Goal: Contribute content

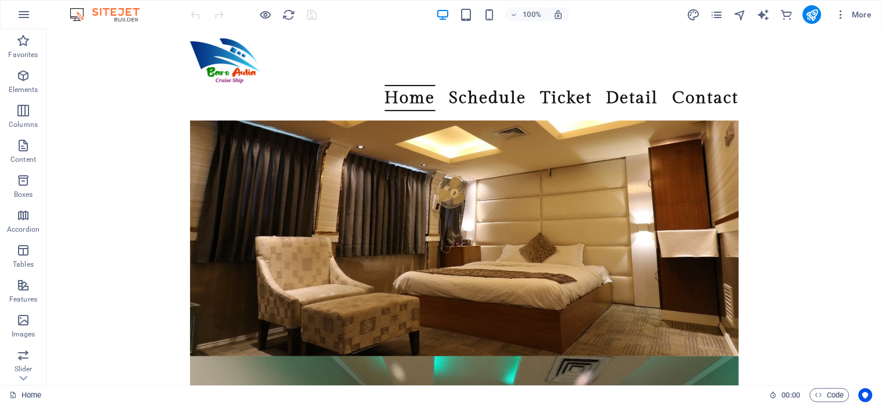
scroll to position [5448, 0]
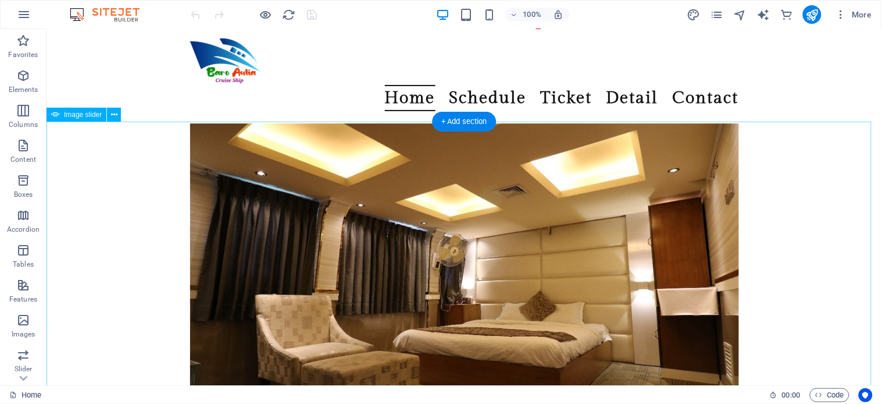
click at [112, 114] on icon at bounding box center [114, 115] width 6 height 12
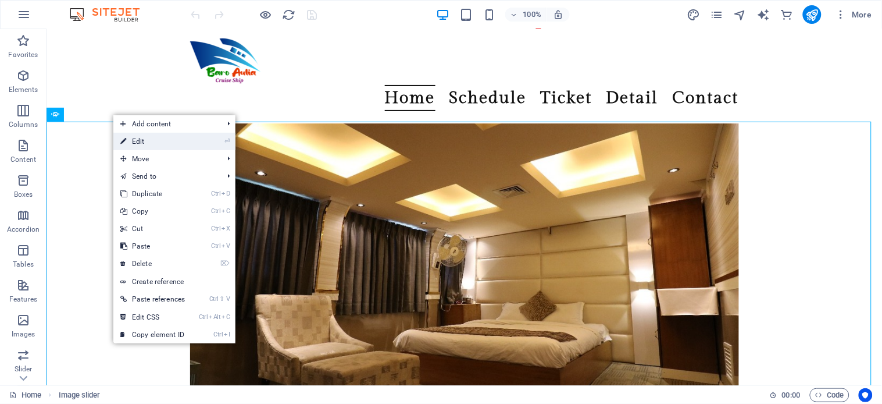
click at [129, 140] on link "⏎ Edit" at bounding box center [152, 141] width 79 height 17
select select "rem"
select select "ms"
select select "s"
select select "progressive"
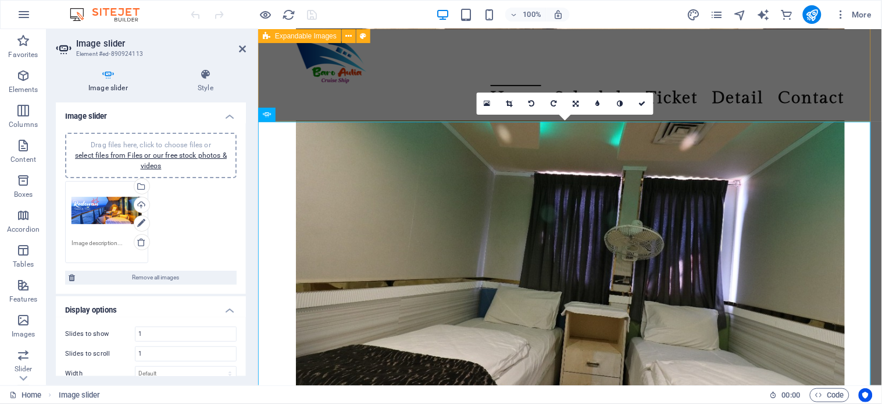
scroll to position [5151, 0]
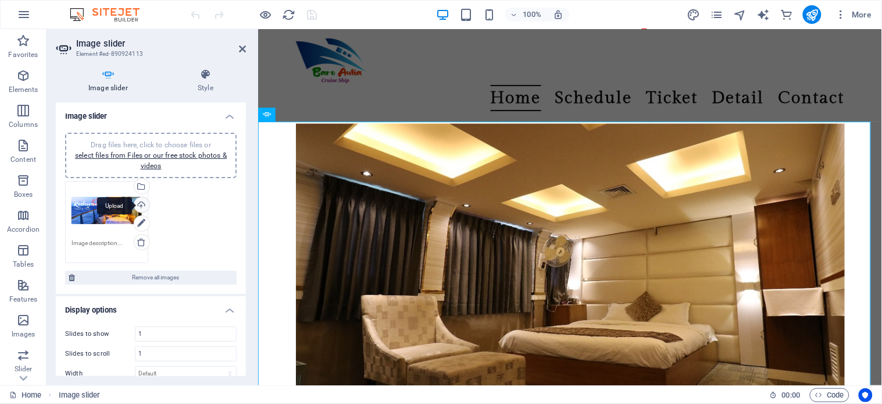
click at [137, 204] on div "Upload" at bounding box center [140, 205] width 17 height 17
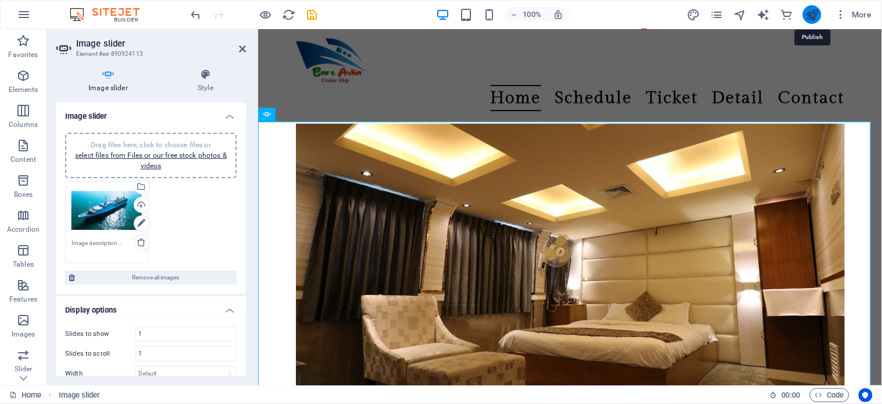
click at [812, 14] on icon "publish" at bounding box center [812, 14] width 13 height 13
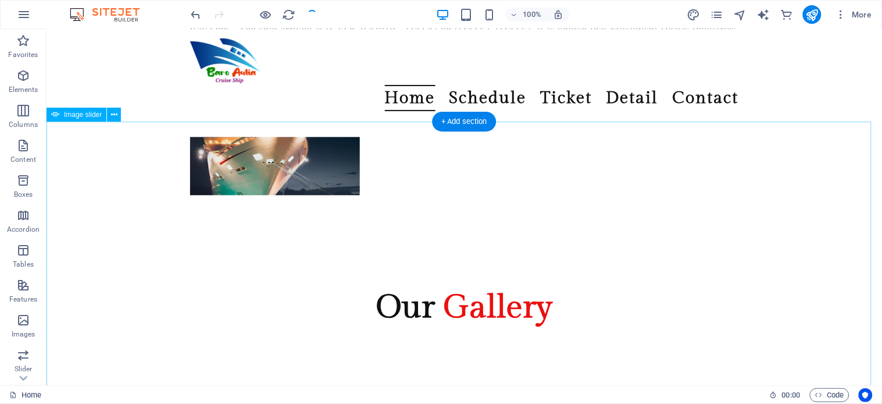
scroll to position [5448, 0]
